Goal: Task Accomplishment & Management: Use online tool/utility

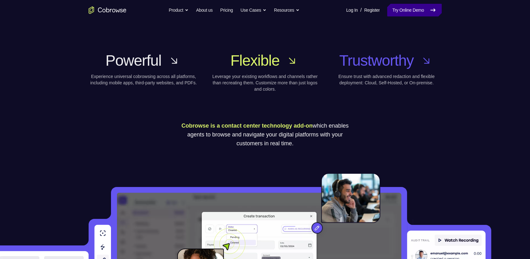
click at [421, 4] on link "Try Online Demo" at bounding box center [414, 10] width 54 height 13
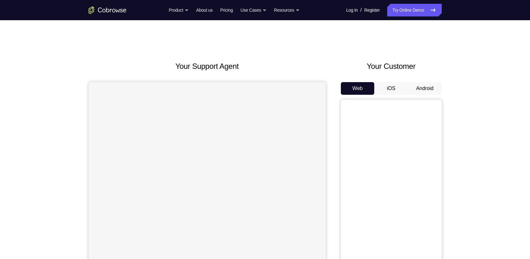
click at [430, 82] on button "Android" at bounding box center [425, 88] width 34 height 13
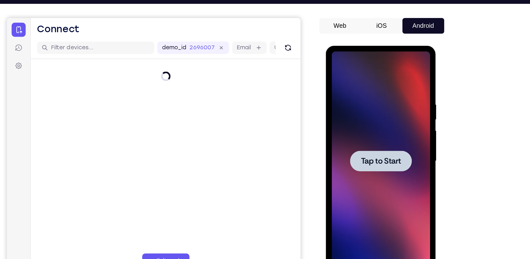
click at [362, 164] on div at bounding box center [369, 138] width 79 height 177
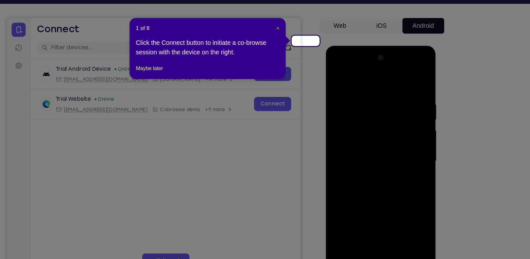
click at [308, 37] on span "×" at bounding box center [307, 39] width 3 height 5
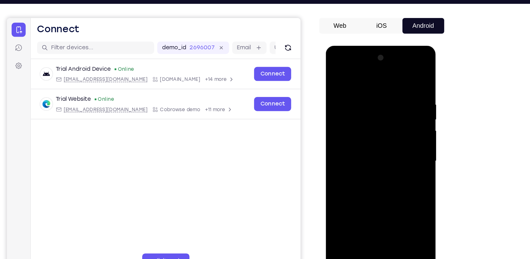
click at [367, 219] on div at bounding box center [369, 138] width 79 height 177
click at [373, 223] on div at bounding box center [369, 138] width 79 height 177
click at [399, 193] on div at bounding box center [369, 138] width 79 height 177
click at [353, 72] on div at bounding box center [369, 138] width 79 height 177
click at [397, 135] on div at bounding box center [369, 138] width 79 height 177
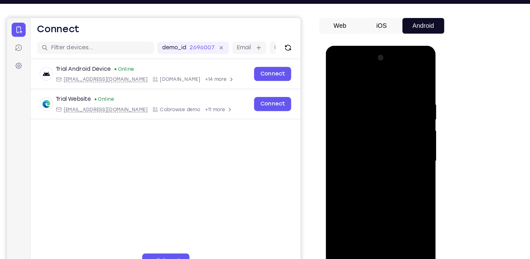
click at [361, 150] on div at bounding box center [369, 138] width 79 height 177
click at [366, 128] on div at bounding box center [369, 138] width 79 height 177
click at [357, 124] on div at bounding box center [369, 138] width 79 height 177
click at [354, 140] on div at bounding box center [369, 138] width 79 height 177
click at [371, 161] on div at bounding box center [369, 138] width 79 height 177
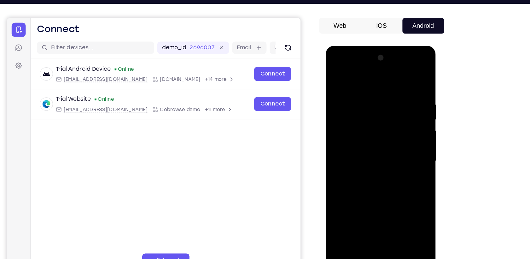
click at [375, 156] on div at bounding box center [369, 138] width 79 height 177
drag, startPoint x: 344, startPoint y: 78, endPoint x: 398, endPoint y: 80, distance: 53.7
click at [398, 80] on div at bounding box center [369, 138] width 79 height 177
click at [362, 159] on div at bounding box center [369, 138] width 79 height 177
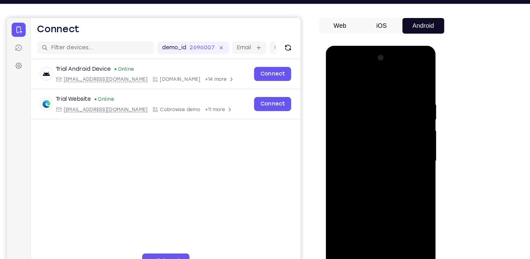
click at [371, 155] on div at bounding box center [369, 138] width 79 height 177
click at [402, 144] on div at bounding box center [369, 138] width 79 height 177
click at [350, 128] on div at bounding box center [369, 138] width 79 height 177
click at [359, 140] on div at bounding box center [369, 138] width 79 height 177
click at [351, 149] on div at bounding box center [369, 138] width 79 height 177
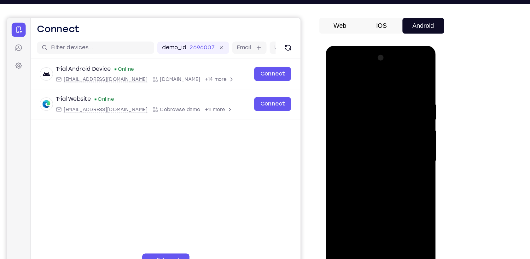
click at [352, 154] on div at bounding box center [369, 138] width 79 height 177
click at [350, 149] on div at bounding box center [369, 138] width 79 height 177
click at [350, 142] on div at bounding box center [369, 138] width 79 height 177
click at [368, 161] on div at bounding box center [369, 138] width 79 height 177
click at [403, 210] on div at bounding box center [369, 138] width 79 height 177
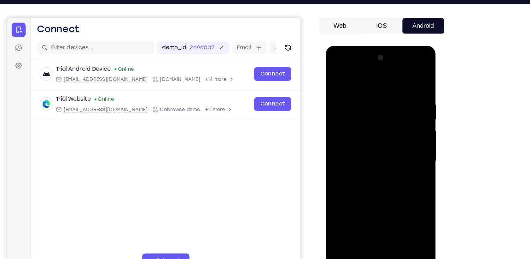
click at [383, 212] on div at bounding box center [369, 138] width 79 height 177
drag, startPoint x: 344, startPoint y: 78, endPoint x: 416, endPoint y: 74, distance: 72.3
click at [416, 74] on html "Online web based iOS Simulators and Android Emulators. Run iPhone, iPad, Mobile…" at bounding box center [371, 139] width 90 height 189
click at [358, 171] on div at bounding box center [369, 138] width 79 height 177
click at [337, 74] on div at bounding box center [369, 138] width 79 height 177
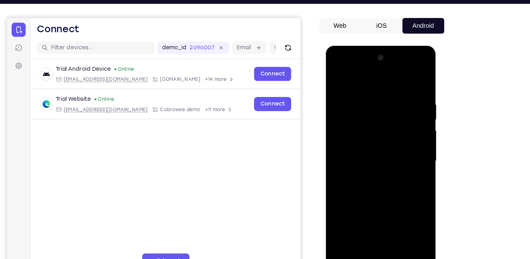
click at [399, 211] on div at bounding box center [369, 138] width 79 height 177
click at [340, 214] on div at bounding box center [369, 138] width 79 height 177
click at [399, 213] on div at bounding box center [369, 138] width 79 height 177
click at [340, 87] on div at bounding box center [369, 138] width 79 height 177
click at [354, 211] on div at bounding box center [369, 138] width 79 height 177
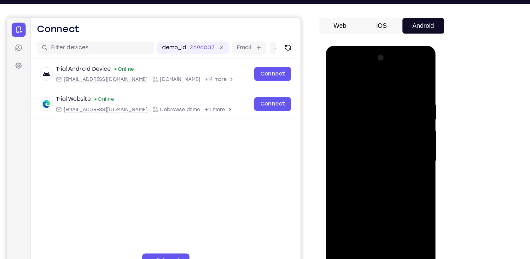
drag, startPoint x: 381, startPoint y: 200, endPoint x: 383, endPoint y: 134, distance: 65.9
click at [383, 134] on div at bounding box center [369, 138] width 79 height 177
click at [404, 161] on div at bounding box center [369, 138] width 79 height 177
click at [399, 162] on div at bounding box center [369, 138] width 79 height 177
drag, startPoint x: 384, startPoint y: 202, endPoint x: 381, endPoint y: 167, distance: 34.5
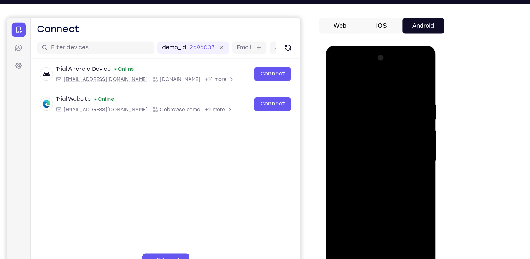
click at [381, 167] on div at bounding box center [369, 138] width 79 height 177
drag, startPoint x: 376, startPoint y: 200, endPoint x: 374, endPoint y: 170, distance: 29.7
click at [374, 170] on div at bounding box center [369, 138] width 79 height 177
drag, startPoint x: 381, startPoint y: 204, endPoint x: 379, endPoint y: 164, distance: 39.4
click at [379, 164] on div at bounding box center [369, 138] width 79 height 177
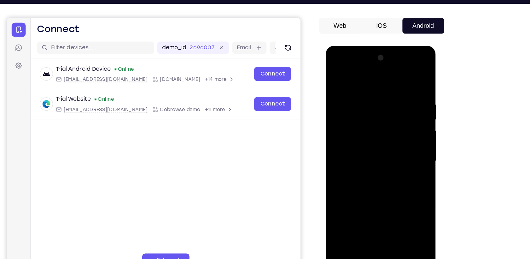
drag, startPoint x: 380, startPoint y: 205, endPoint x: 381, endPoint y: 164, distance: 41.0
click at [381, 164] on div at bounding box center [369, 138] width 79 height 177
click at [351, 175] on div at bounding box center [369, 138] width 79 height 177
click at [403, 76] on div at bounding box center [369, 138] width 79 height 177
click at [380, 171] on div at bounding box center [369, 138] width 79 height 177
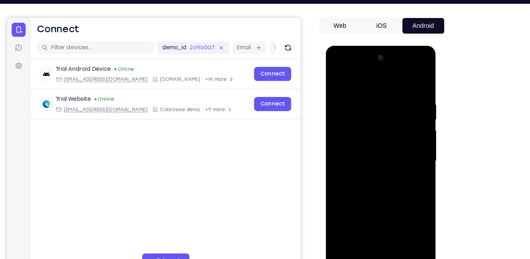
click at [334, 128] on div at bounding box center [369, 138] width 79 height 177
click at [403, 142] on div at bounding box center [369, 138] width 79 height 177
click at [399, 130] on div at bounding box center [369, 138] width 79 height 177
click at [349, 97] on div at bounding box center [369, 138] width 79 height 177
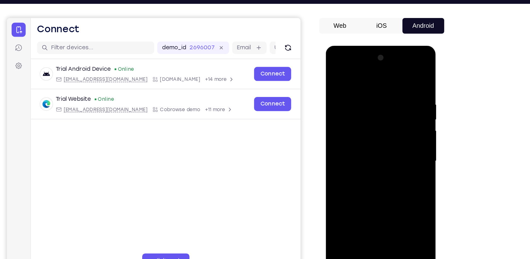
click at [403, 58] on div at bounding box center [369, 138] width 79 height 177
click at [341, 212] on div at bounding box center [369, 138] width 79 height 177
